Goal: Task Accomplishment & Management: Use online tool/utility

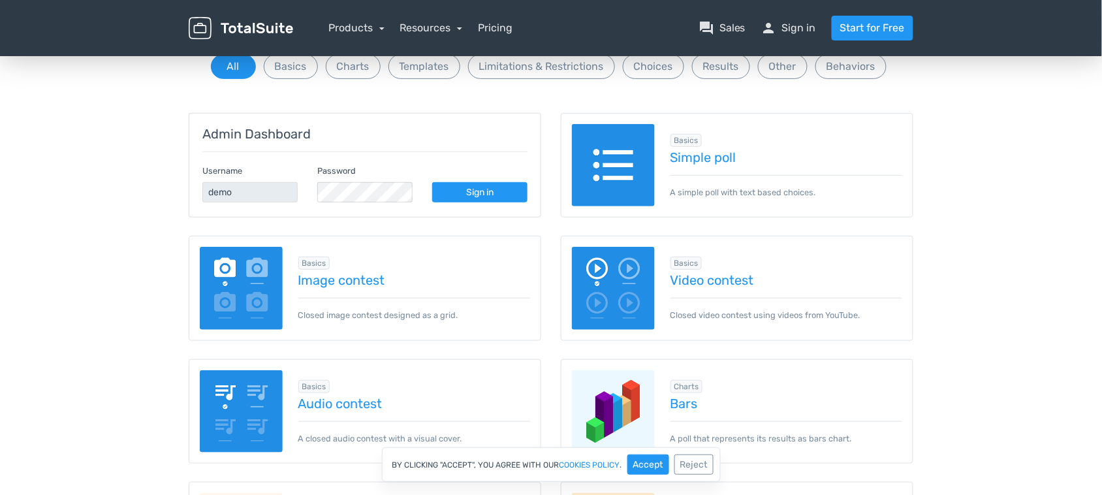
scroll to position [245, 0]
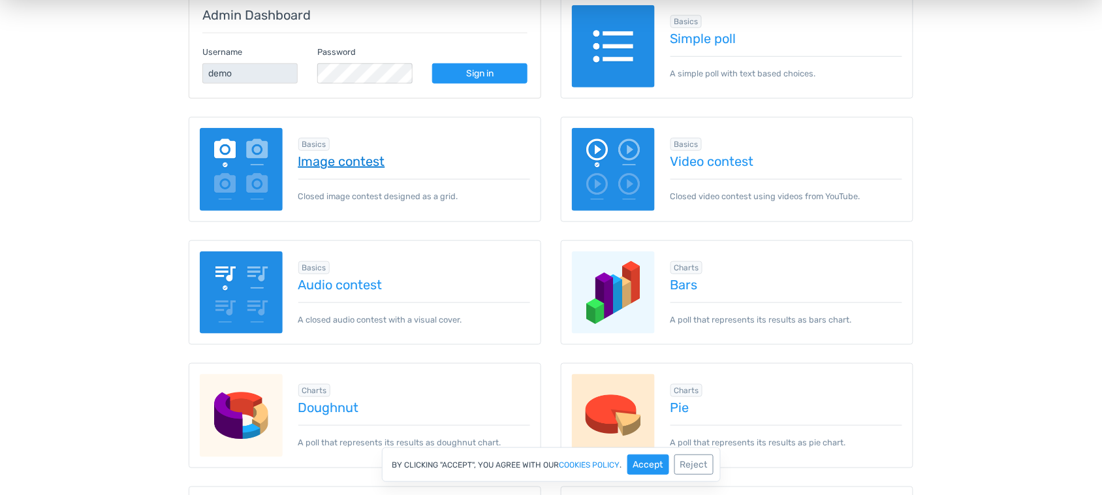
click at [353, 158] on link "Image contest" at bounding box center [414, 161] width 232 height 14
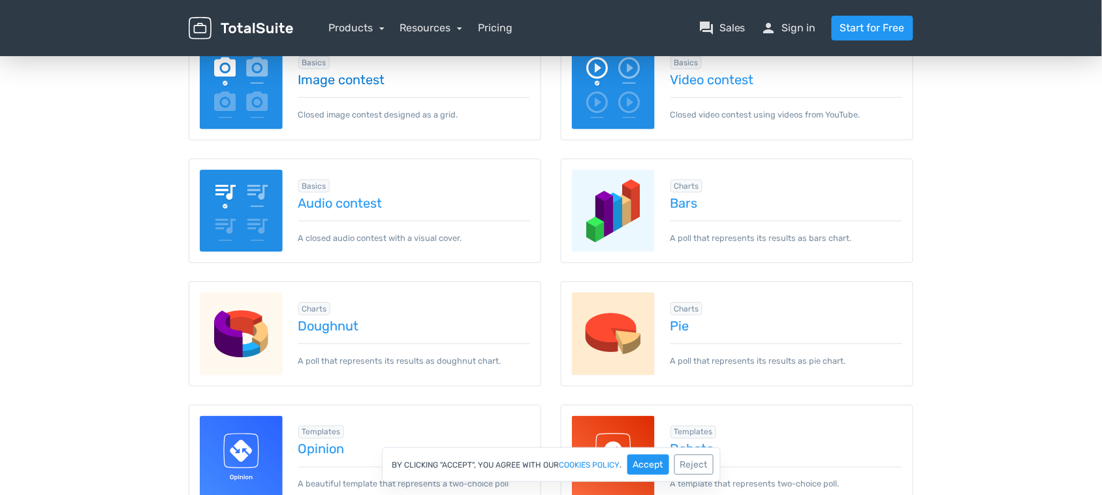
scroll to position [0, 0]
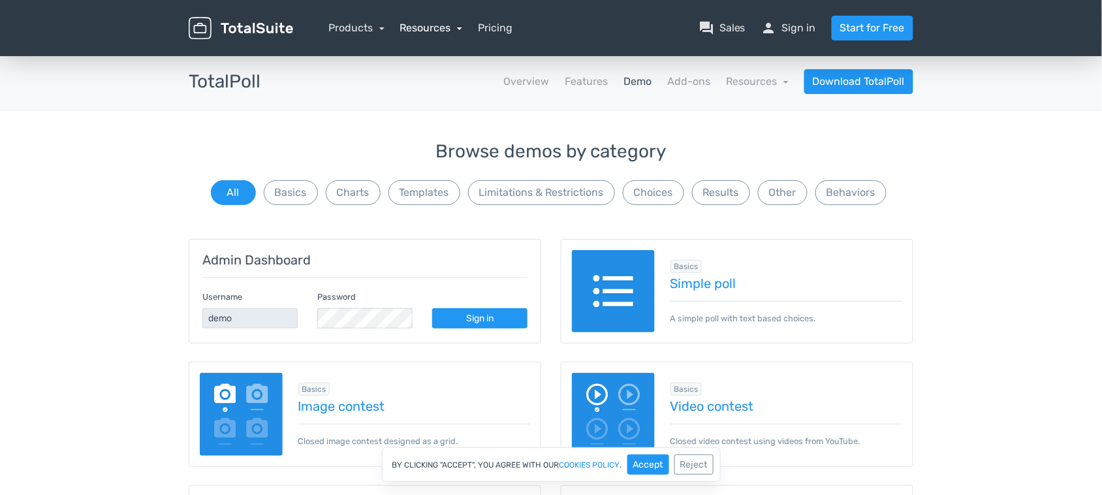
click at [460, 31] on link "Resources" at bounding box center [431, 28] width 63 height 12
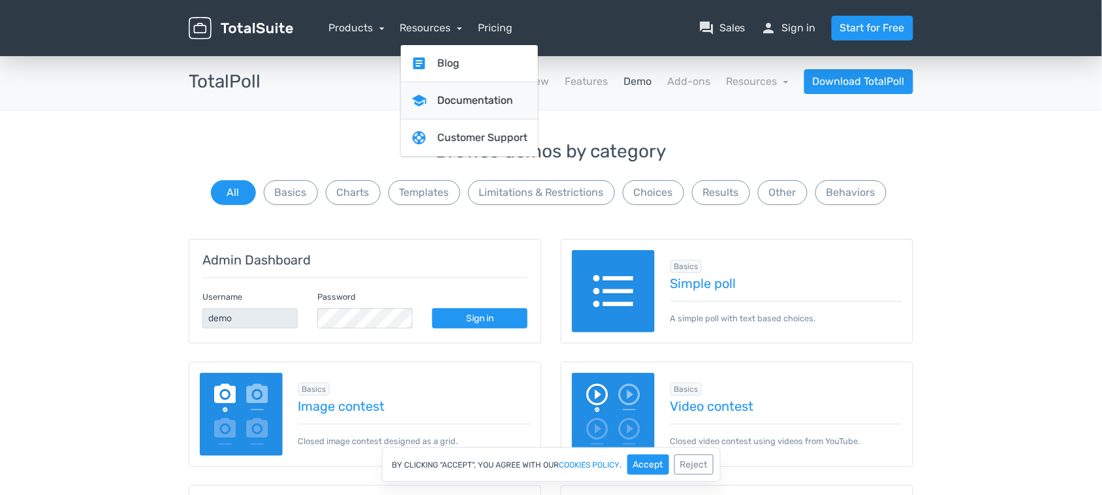
click at [479, 98] on link "school Documentation" at bounding box center [469, 100] width 137 height 37
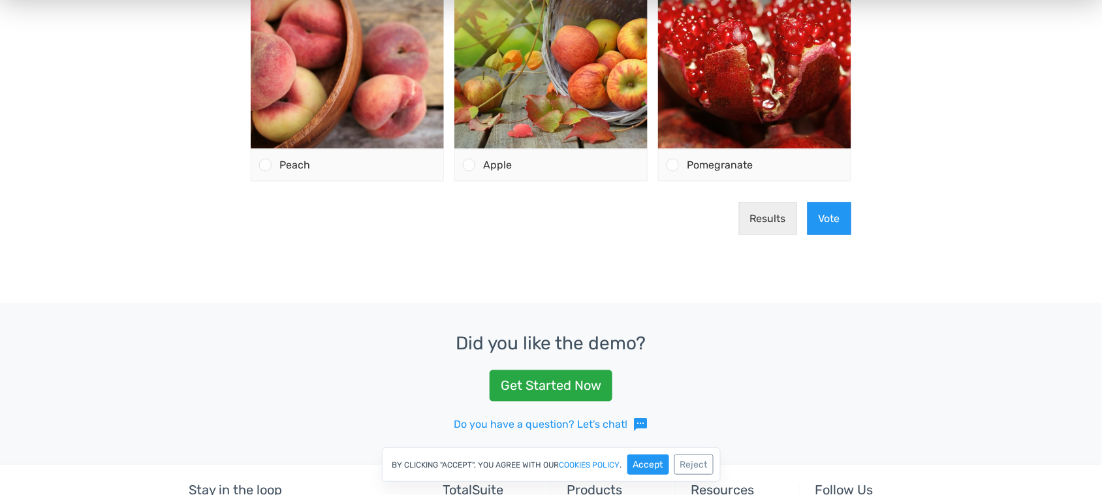
scroll to position [326, 0]
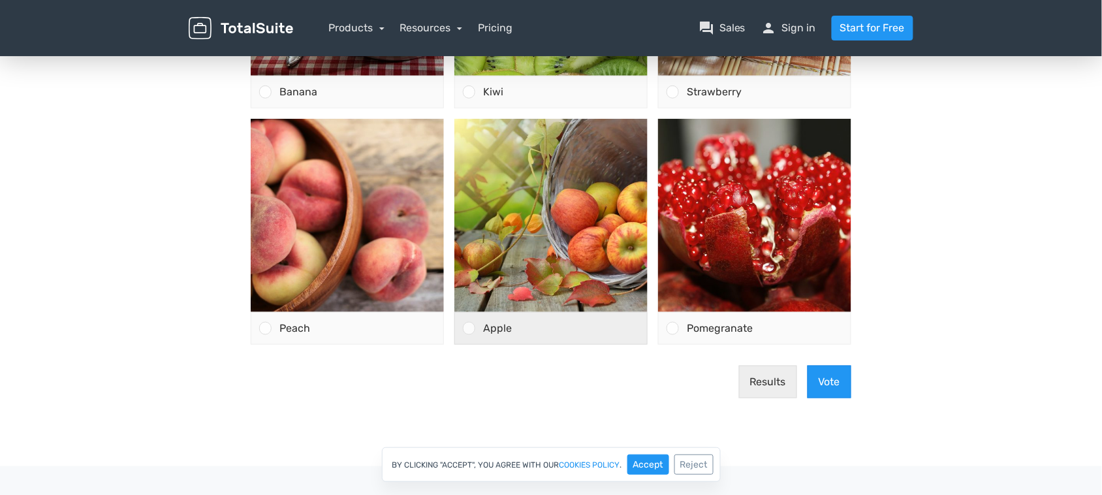
click at [470, 334] on div at bounding box center [469, 329] width 12 height 12
click at [469, 329] on input "Apple" at bounding box center [469, 329] width 0 height 0
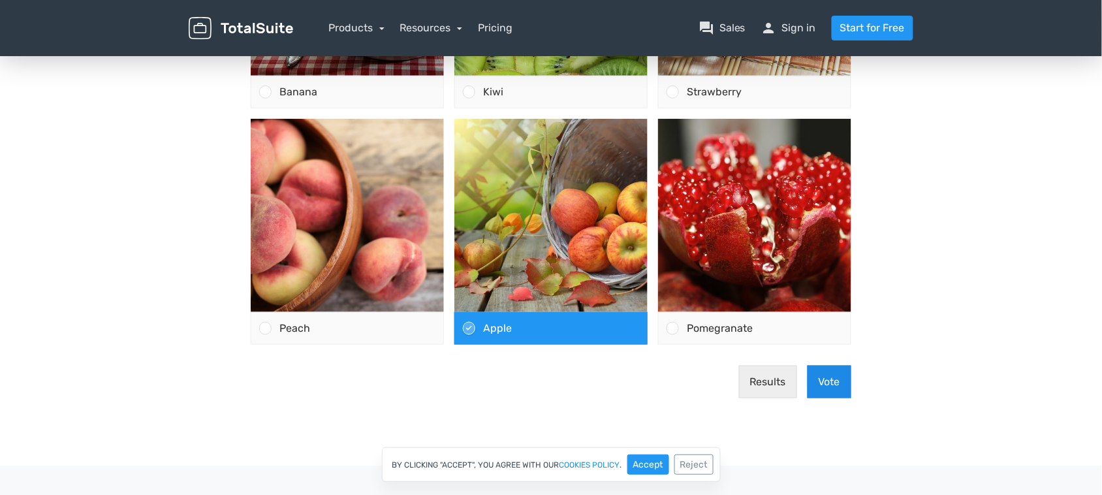
click at [823, 381] on button "Vote" at bounding box center [830, 382] width 44 height 33
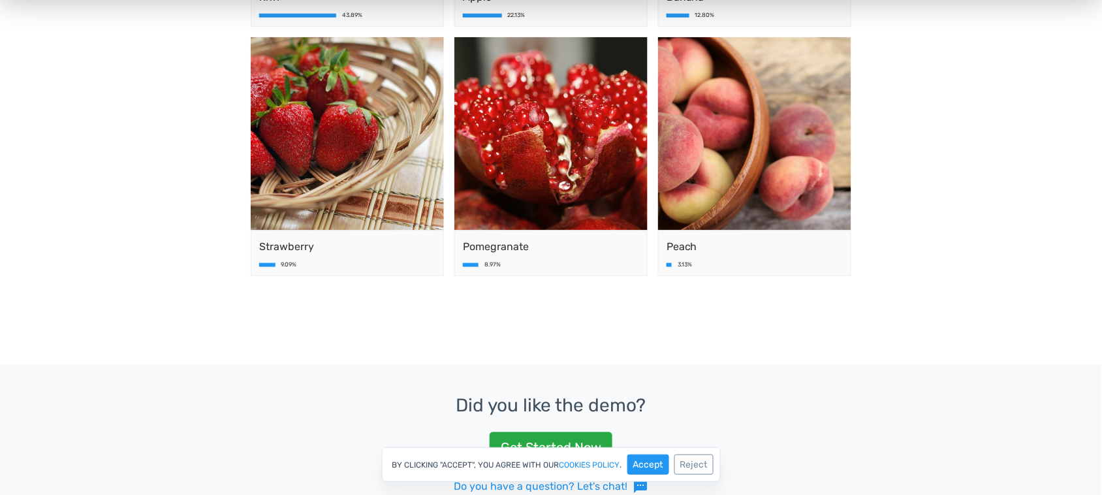
scroll to position [163, 0]
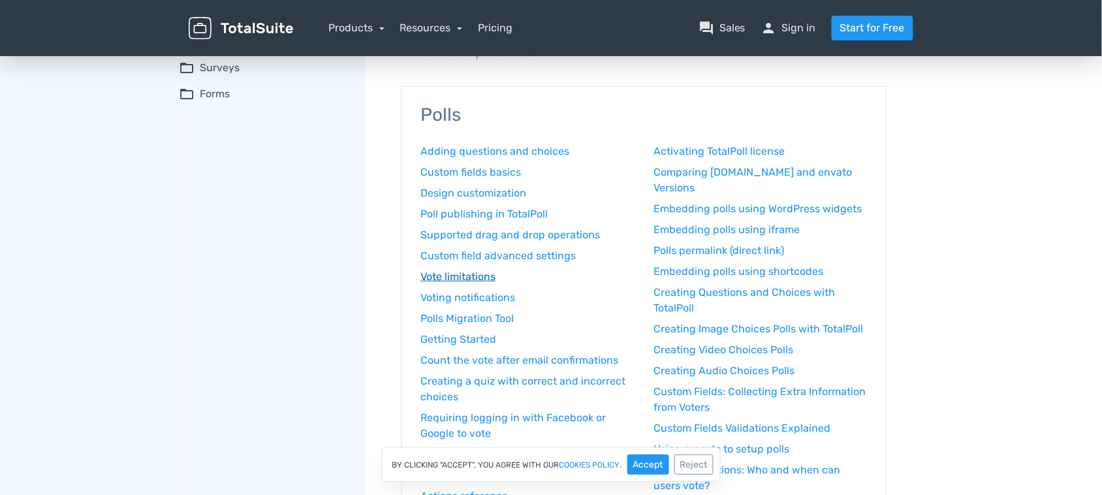
scroll to position [163, 0]
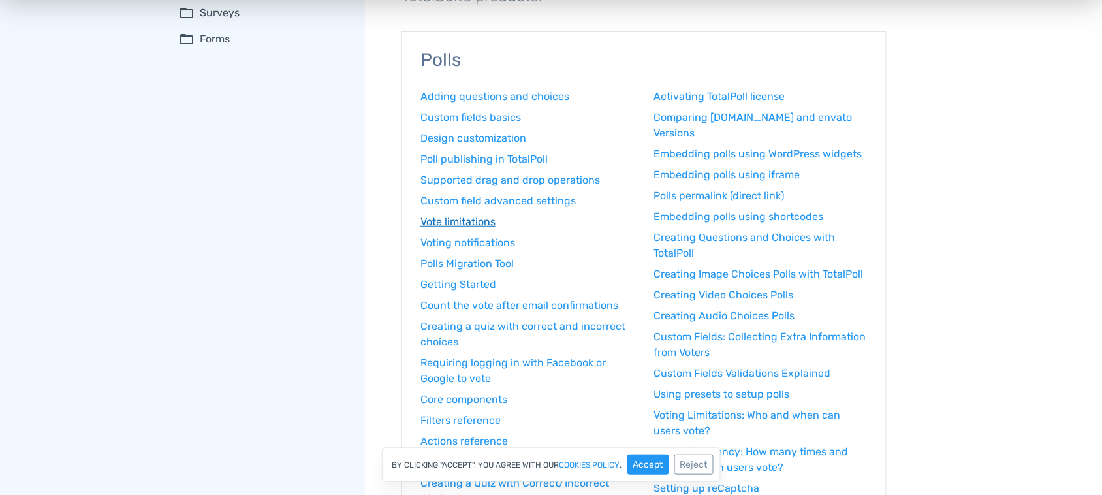
click at [493, 222] on link "Vote limitations" at bounding box center [527, 222] width 214 height 16
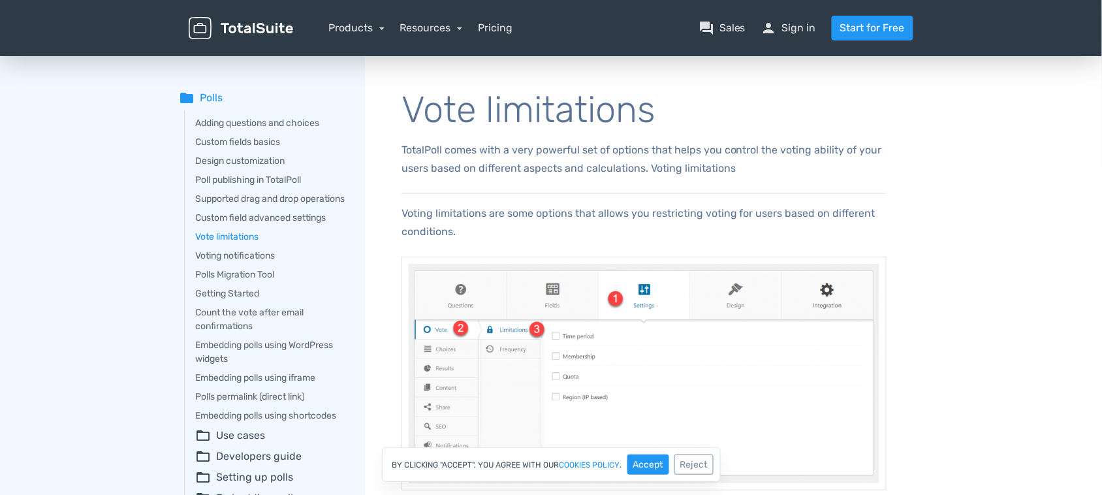
drag, startPoint x: 224, startPoint y: 29, endPoint x: 302, endPoint y: 46, distance: 80.2
click at [224, 29] on img at bounding box center [241, 28] width 104 height 23
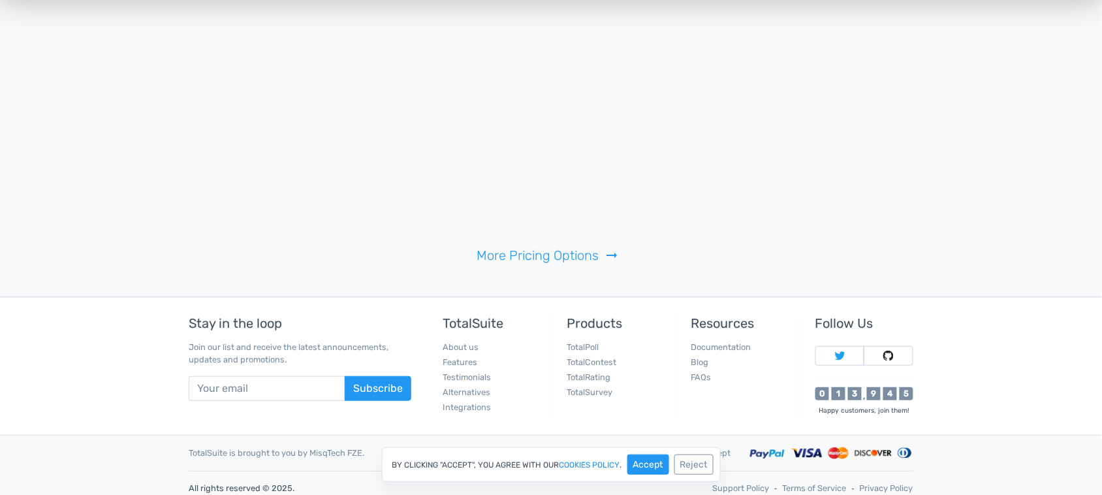
scroll to position [2962, 0]
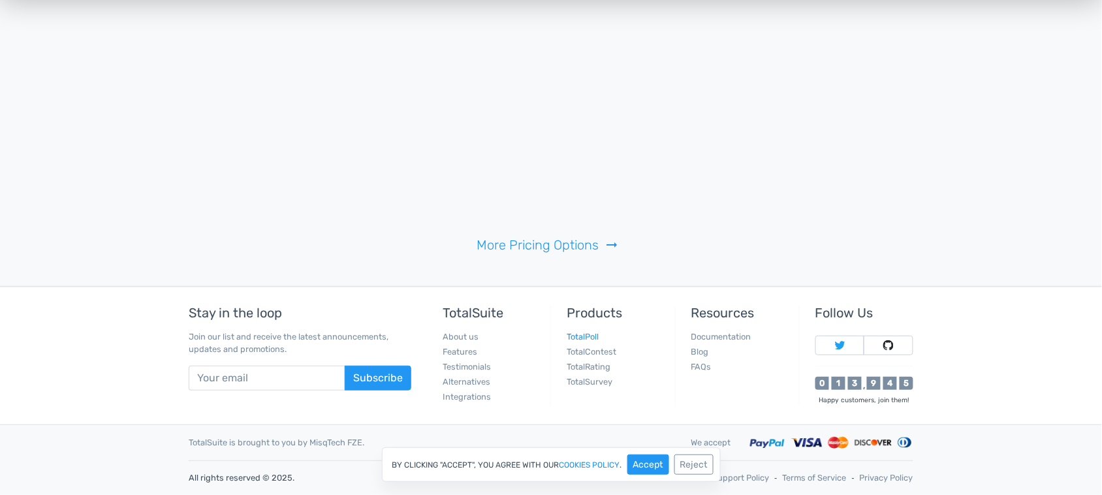
click at [586, 335] on link "TotalPoll" at bounding box center [583, 337] width 32 height 10
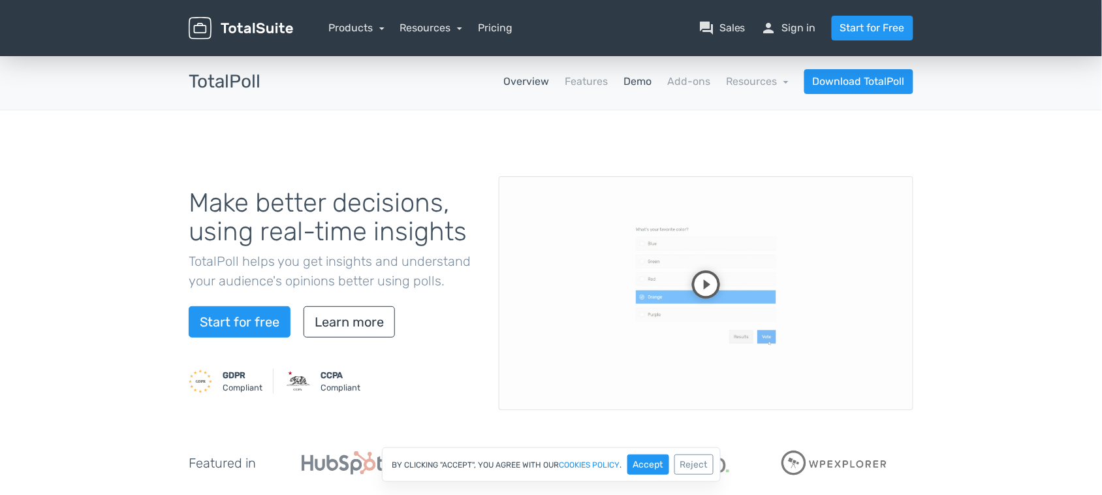
click at [632, 80] on link "Demo" at bounding box center [637, 82] width 28 height 16
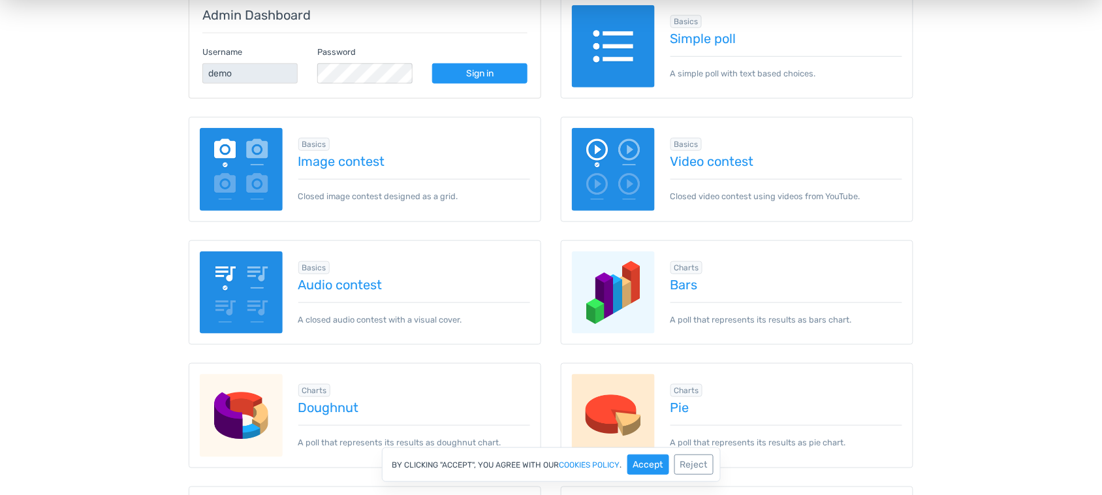
scroll to position [163, 0]
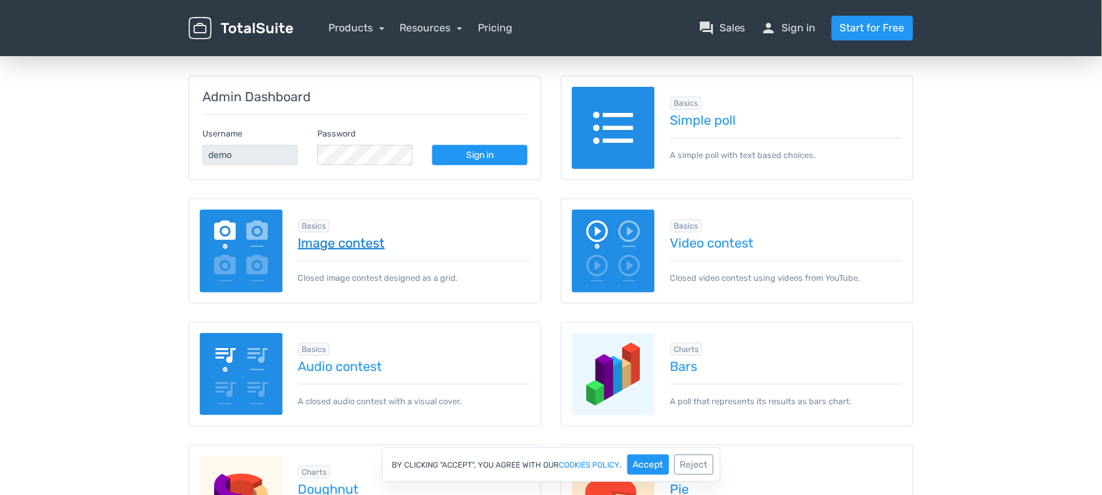
click at [321, 243] on link "Image contest" at bounding box center [414, 243] width 232 height 14
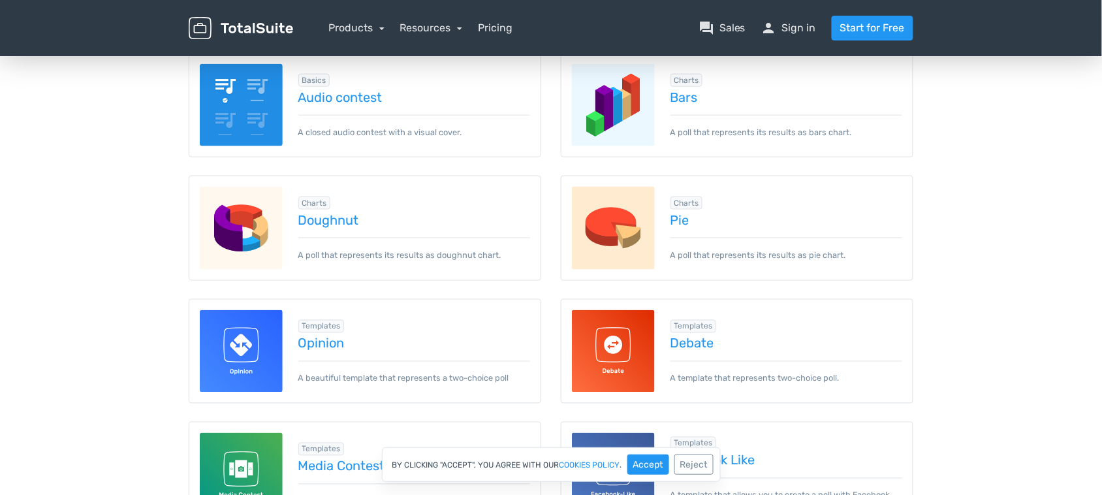
scroll to position [408, 0]
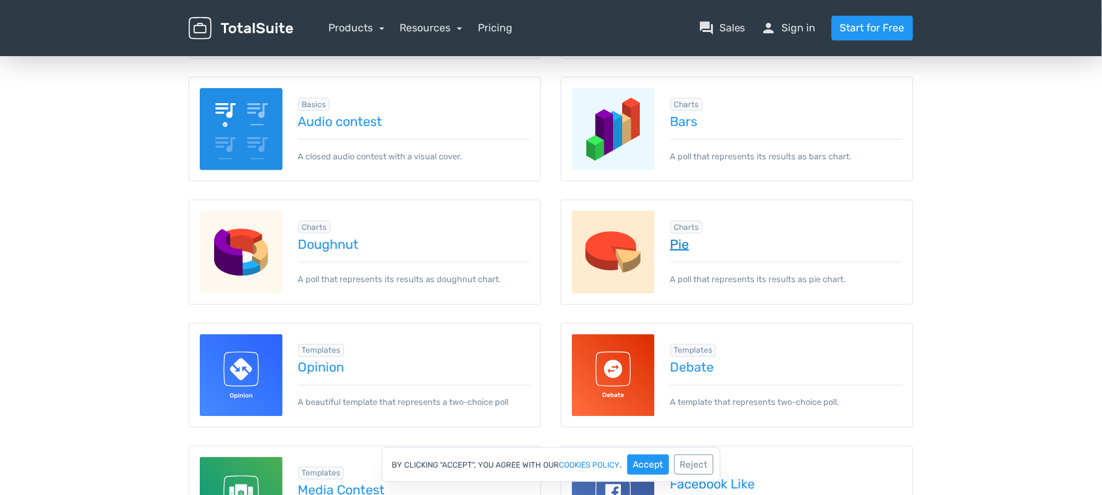
click at [687, 245] on link "Pie" at bounding box center [786, 244] width 232 height 14
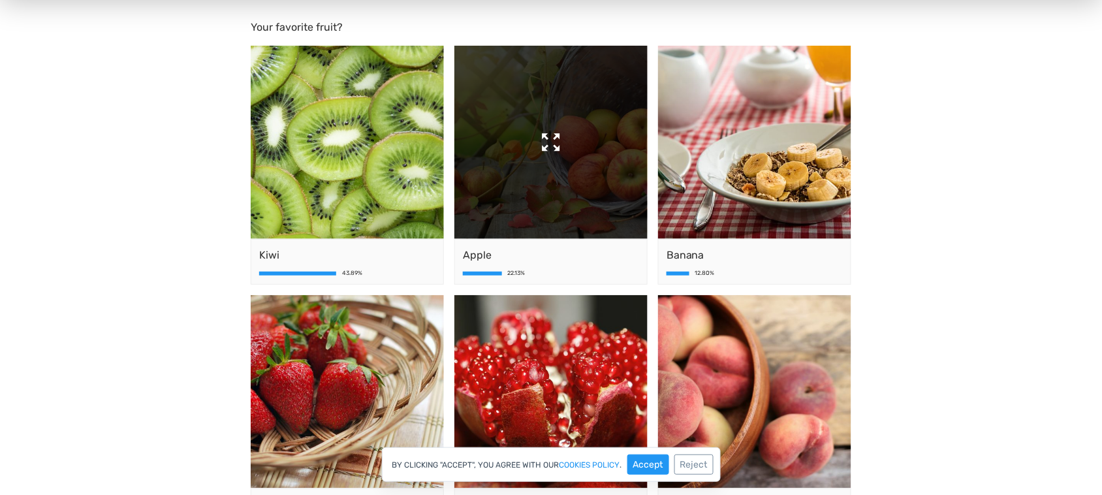
click at [556, 205] on img at bounding box center [550, 142] width 193 height 193
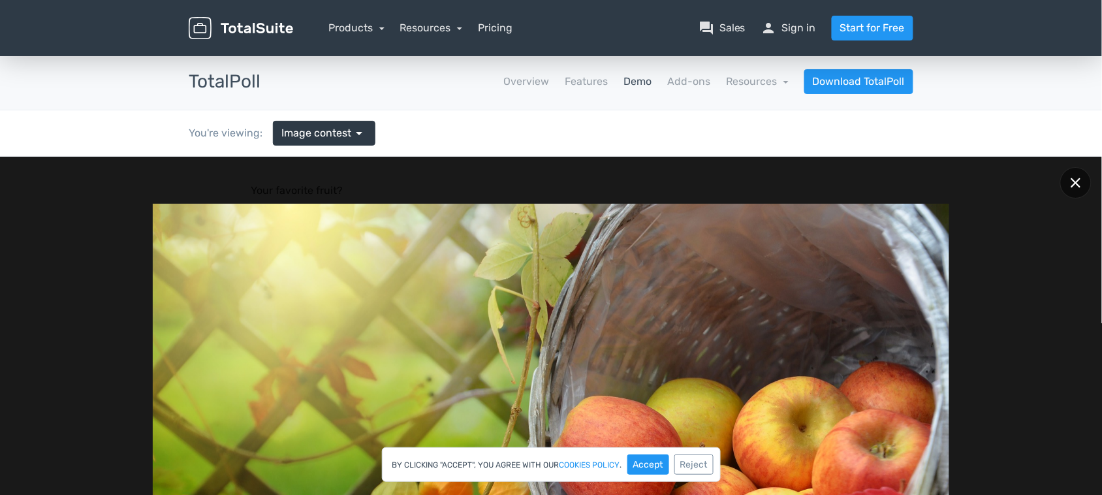
click at [1088, 183] on div at bounding box center [1075, 181] width 31 height 31
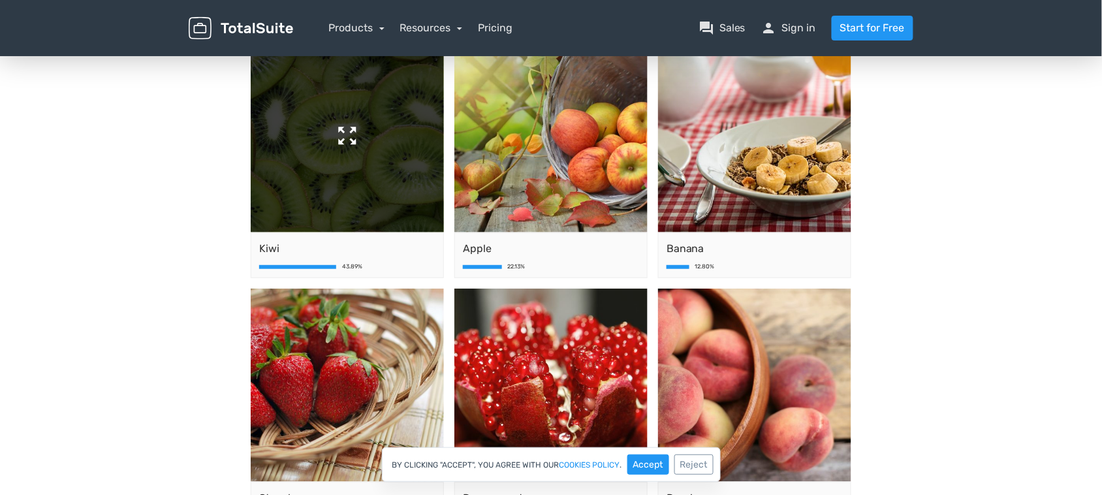
scroll to position [163, 0]
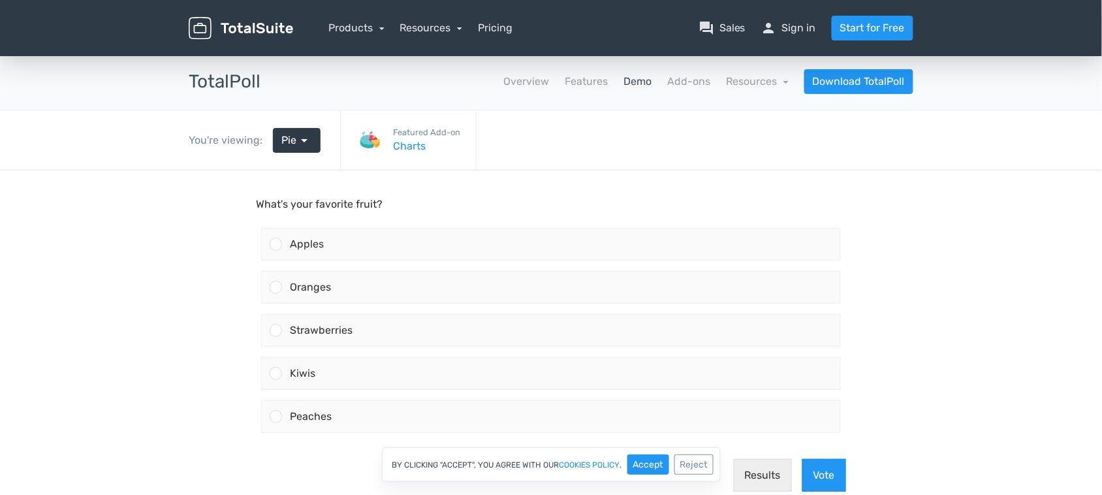
scroll to position [82, 0]
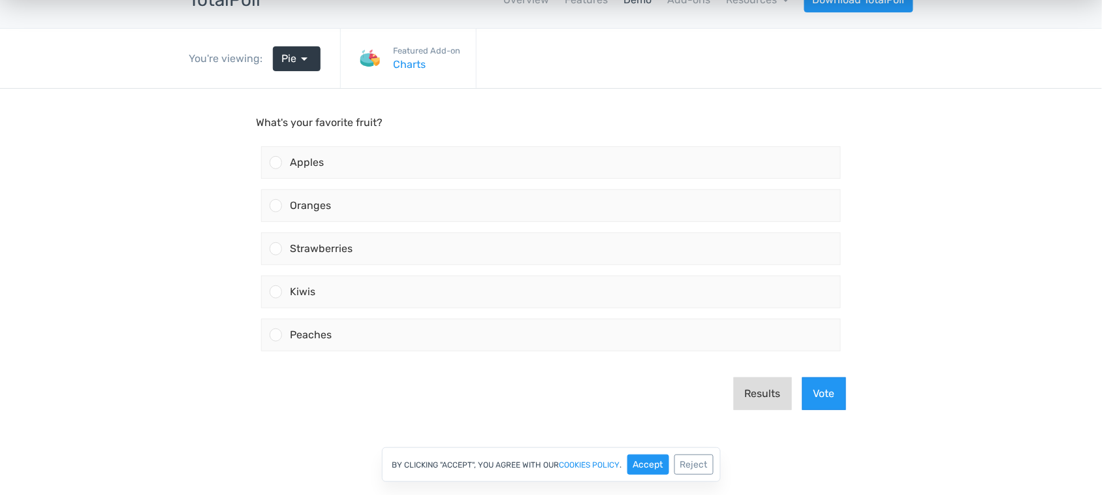
click at [765, 399] on button "Results" at bounding box center [763, 393] width 58 height 33
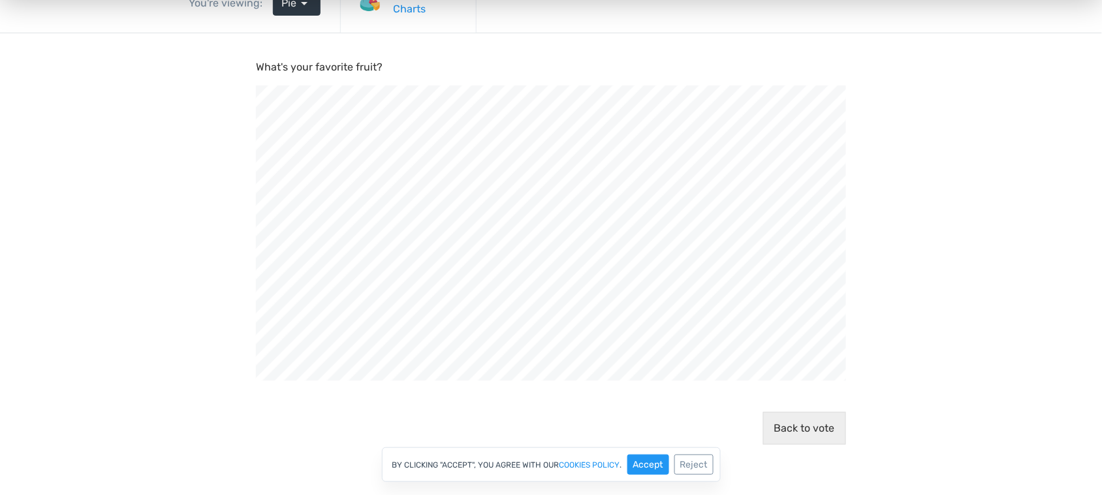
scroll to position [163, 0]
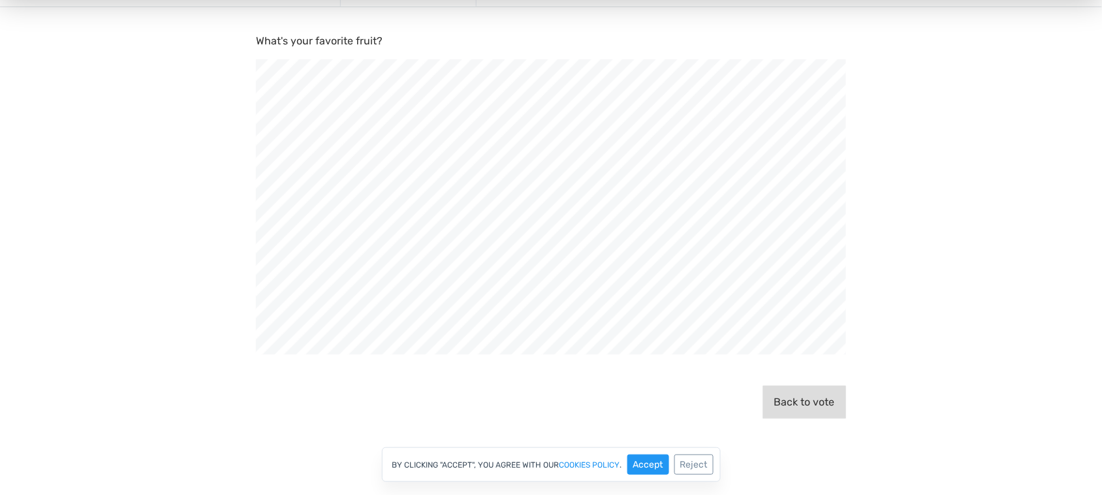
click at [800, 400] on button "Back to vote" at bounding box center [804, 402] width 83 height 33
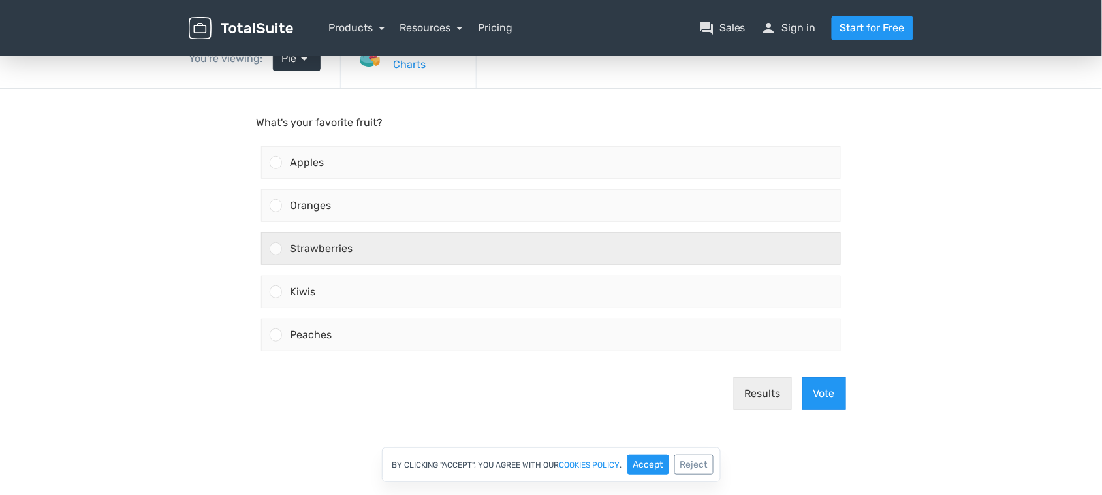
scroll to position [0, 0]
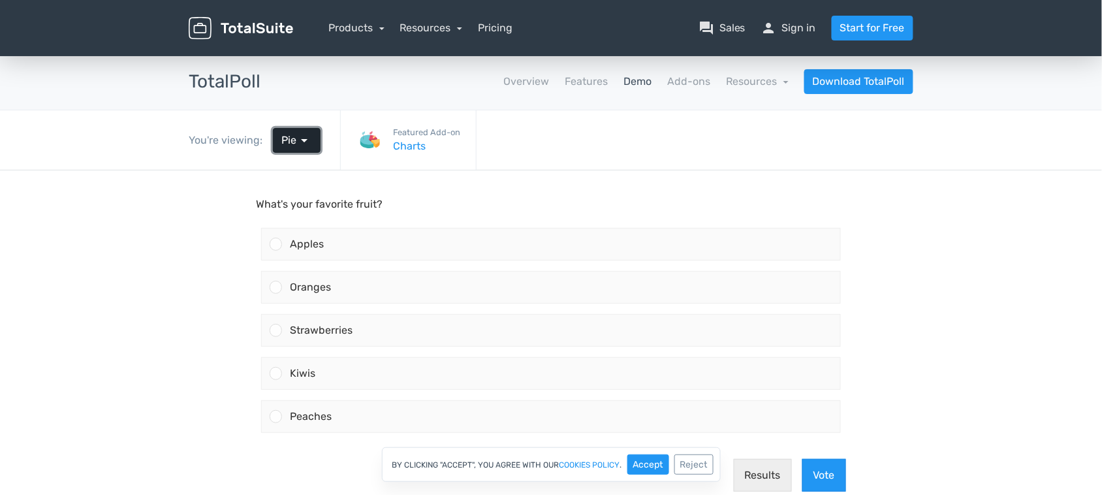
click at [296, 142] on span "arrow_drop_down" at bounding box center [304, 141] width 16 height 16
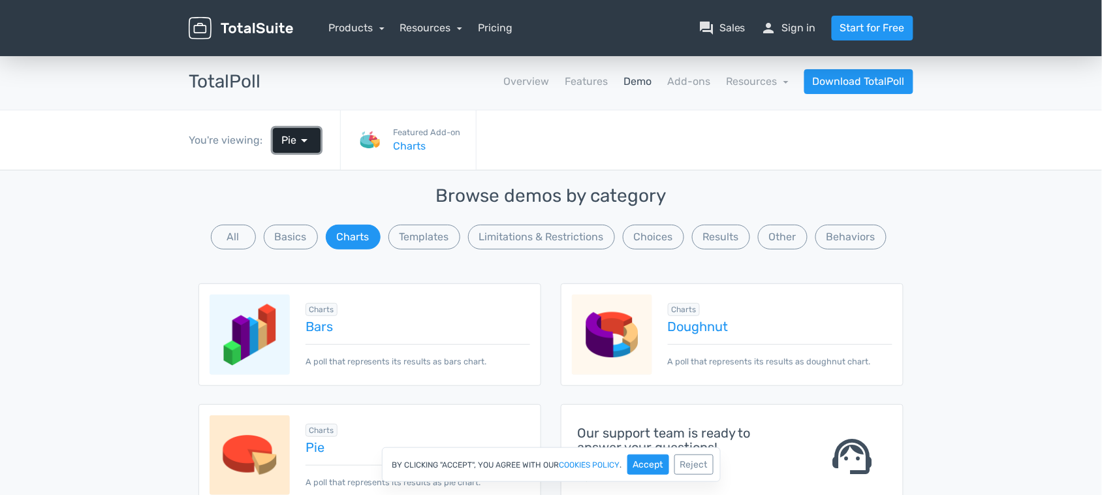
click at [291, 140] on span "Pie" at bounding box center [288, 141] width 15 height 16
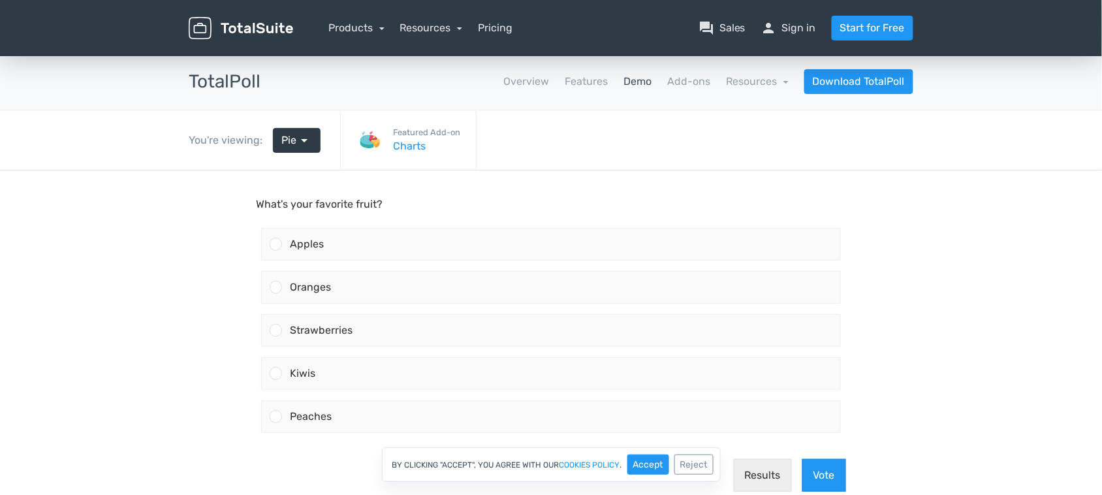
click at [643, 84] on link "Demo" at bounding box center [637, 82] width 28 height 16
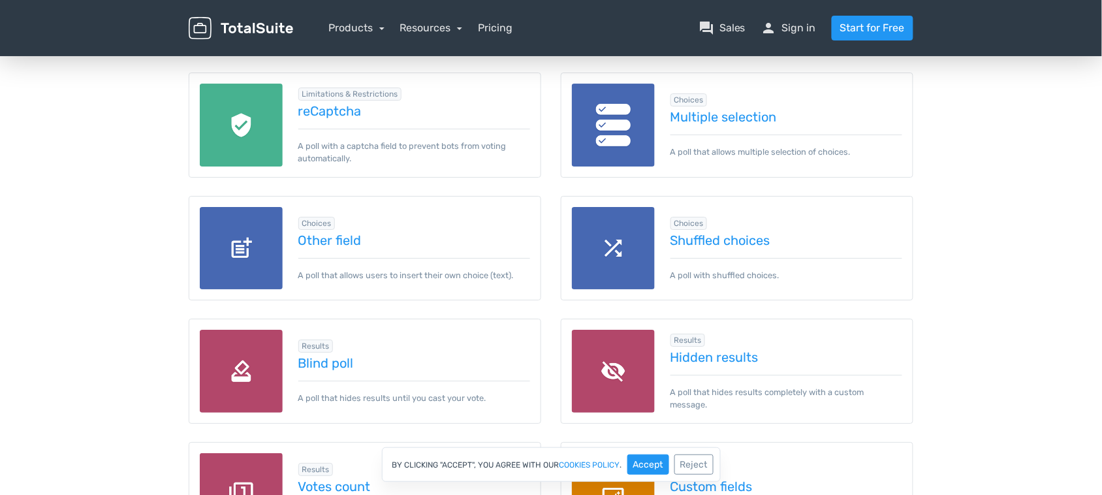
scroll to position [1224, 0]
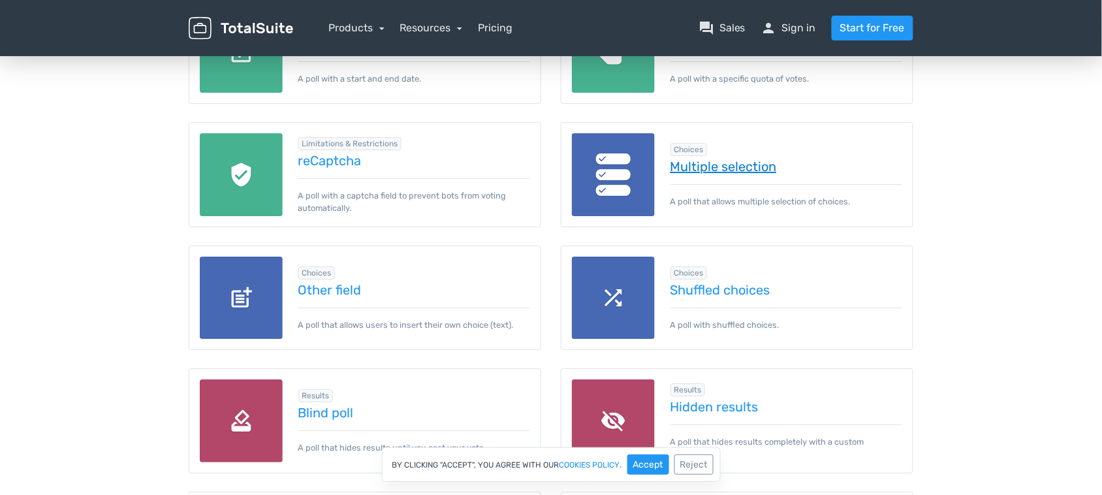
click at [764, 170] on link "Multiple selection" at bounding box center [786, 166] width 232 height 14
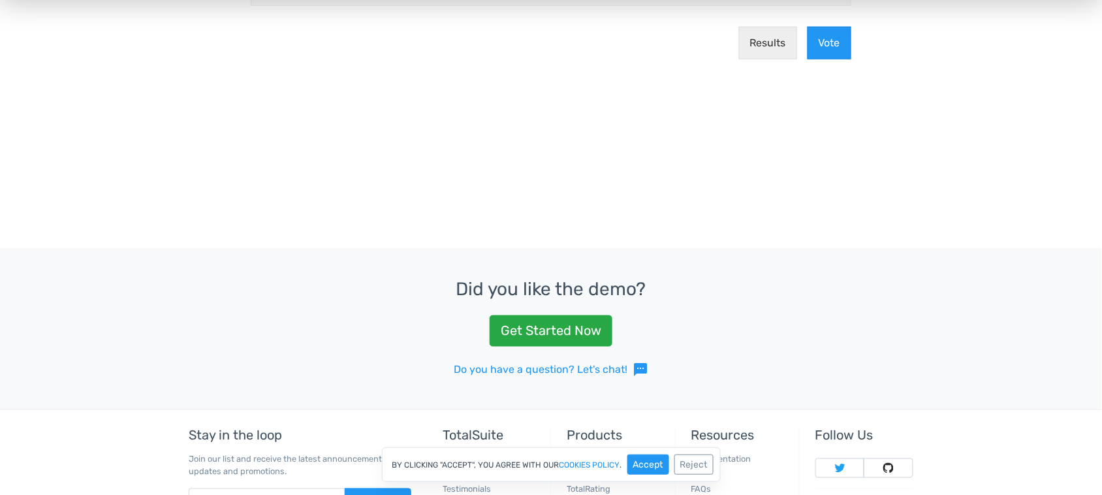
scroll to position [82, 0]
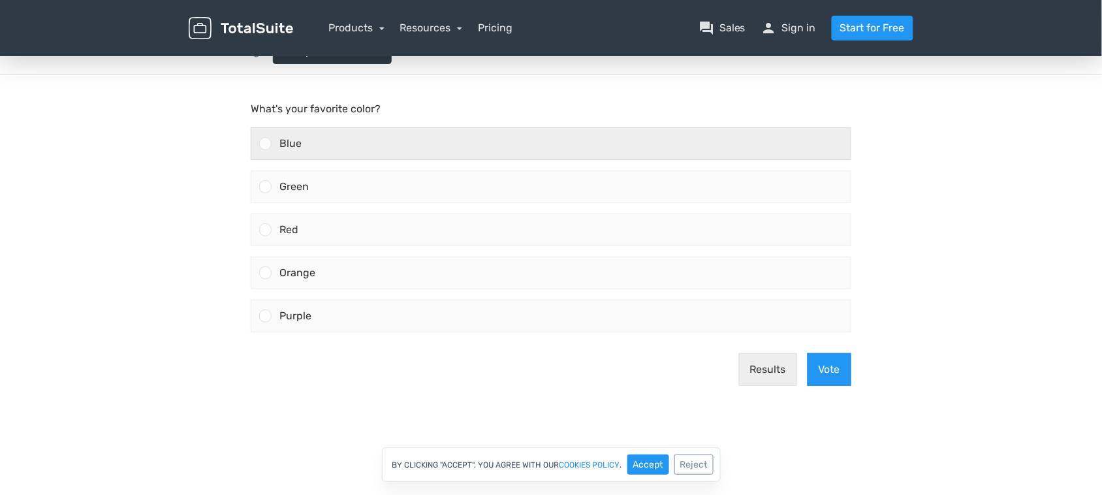
click at [275, 133] on div "Blue" at bounding box center [561, 142] width 579 height 31
click at [266, 143] on input "Blue" at bounding box center [266, 143] width 0 height 0
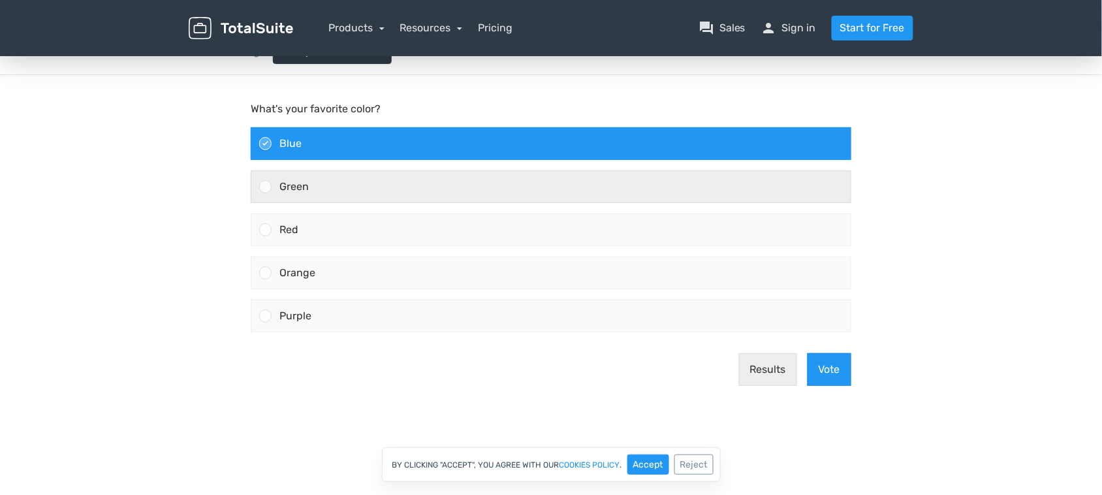
click at [275, 188] on div "Green" at bounding box center [561, 185] width 579 height 31
click at [266, 186] on input "Green" at bounding box center [266, 186] width 0 height 0
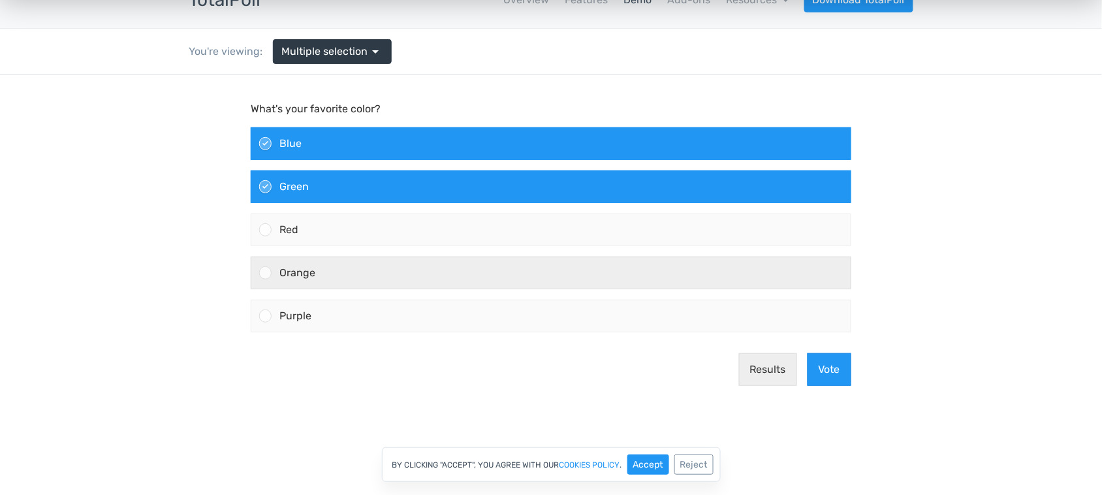
scroll to position [163, 0]
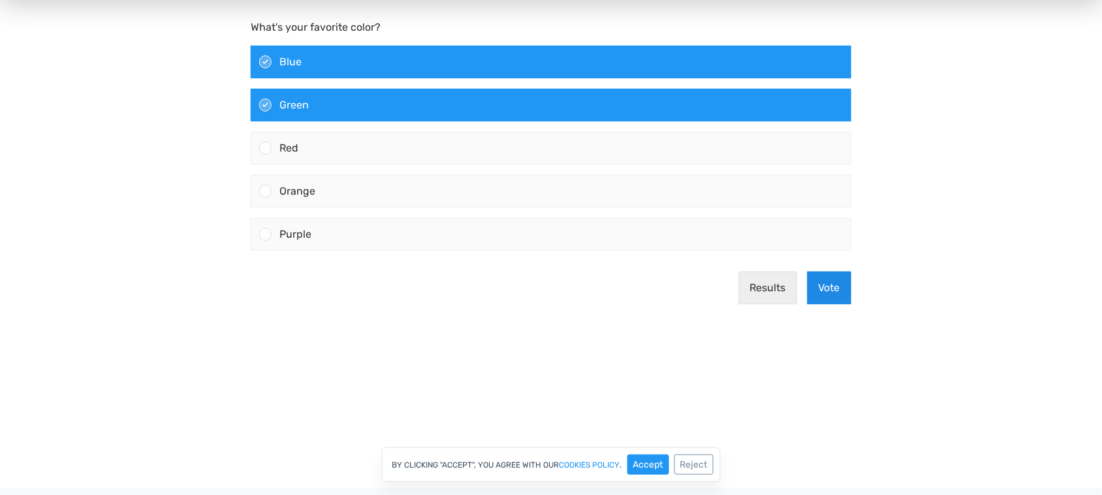
click at [849, 289] on button "Vote" at bounding box center [830, 288] width 44 height 33
